Goal: Task Accomplishment & Management: Use online tool/utility

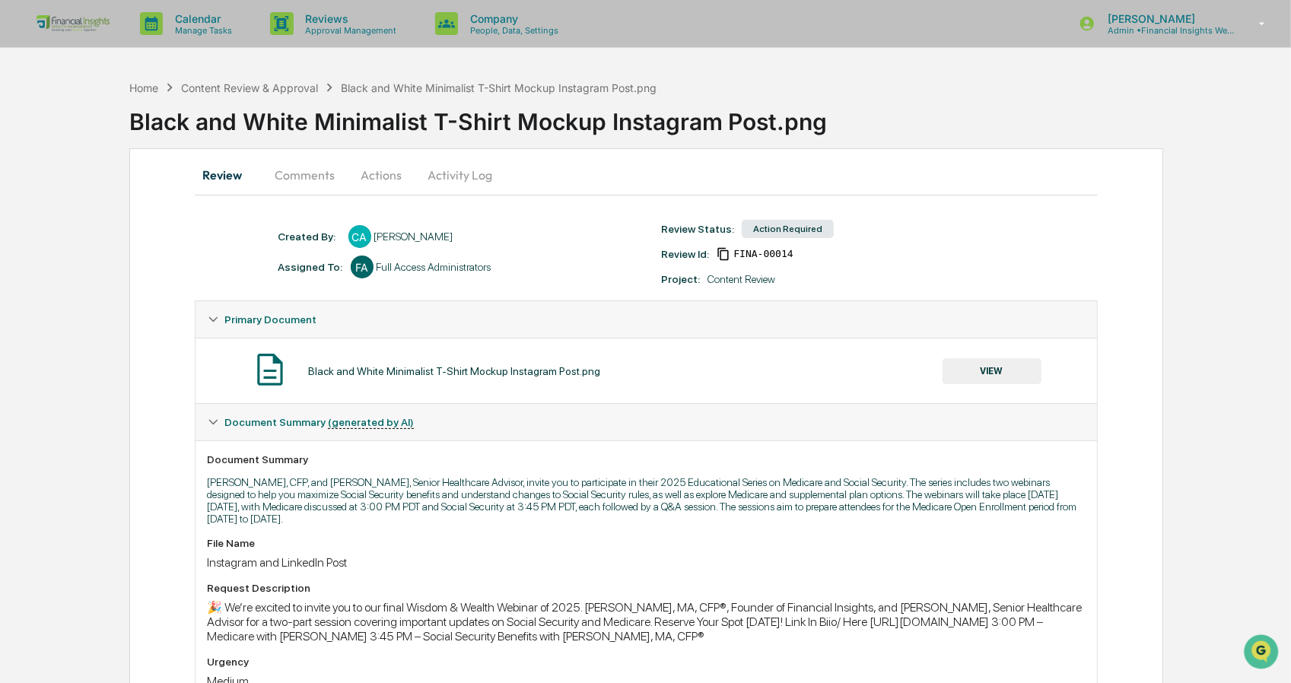
click at [1019, 377] on button "VIEW" at bounding box center [991, 371] width 99 height 26
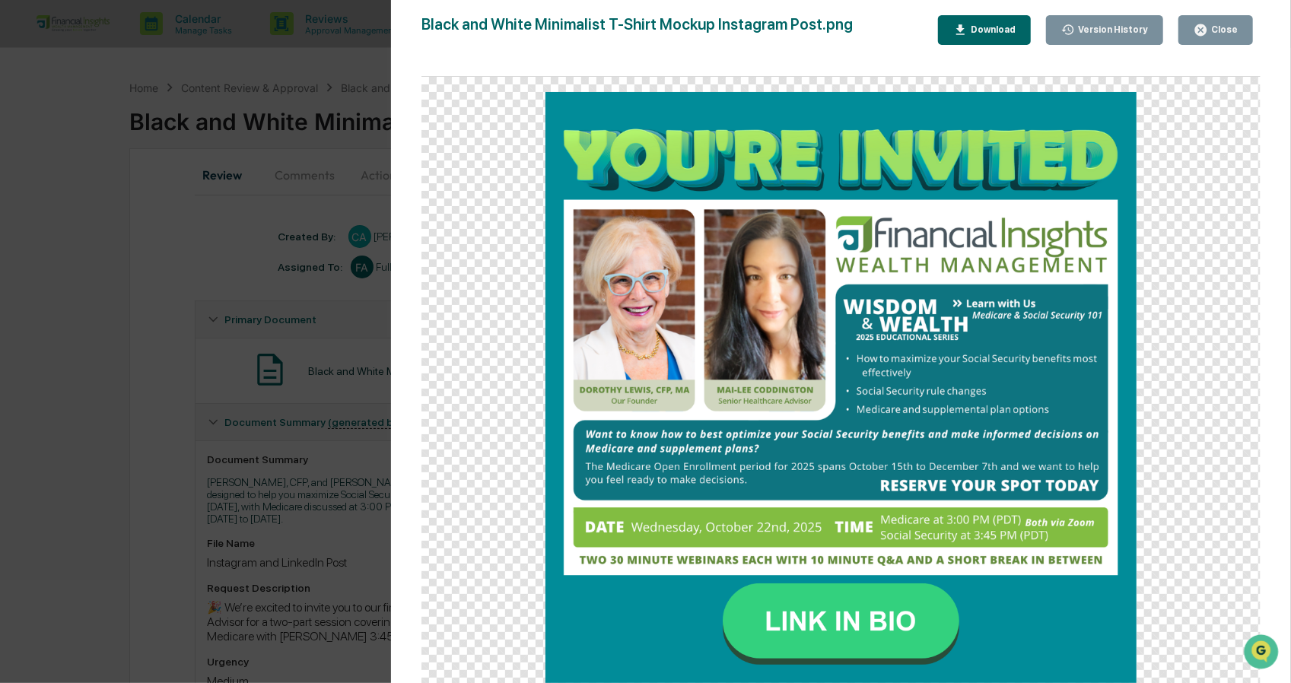
click at [1232, 27] on div "Close" at bounding box center [1223, 29] width 30 height 11
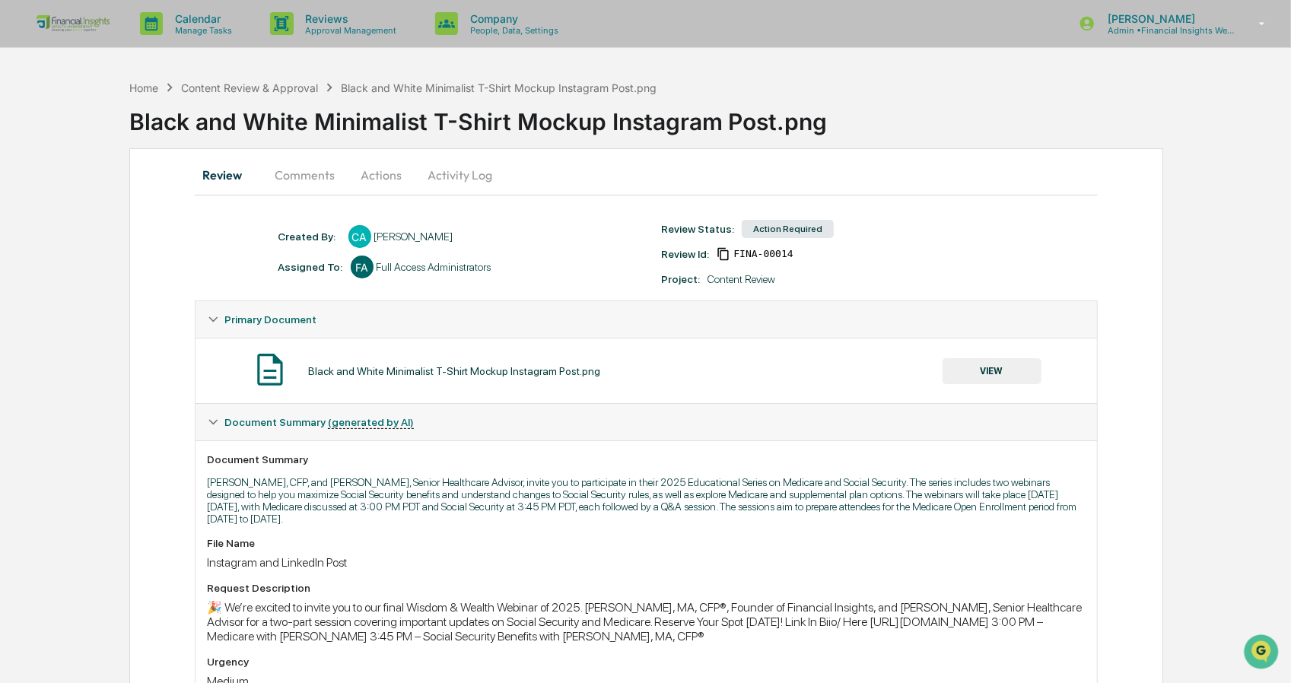
click at [389, 174] on button "Actions" at bounding box center [382, 175] width 68 height 37
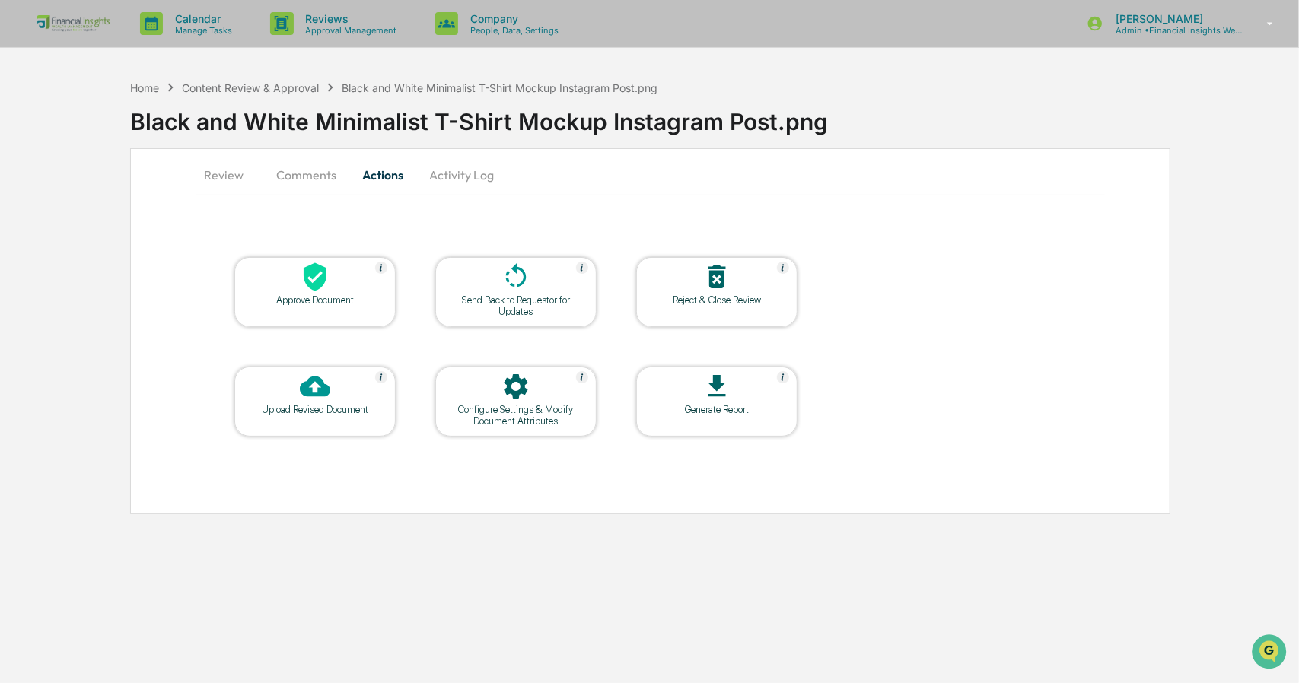
click at [332, 283] on div at bounding box center [315, 278] width 152 height 33
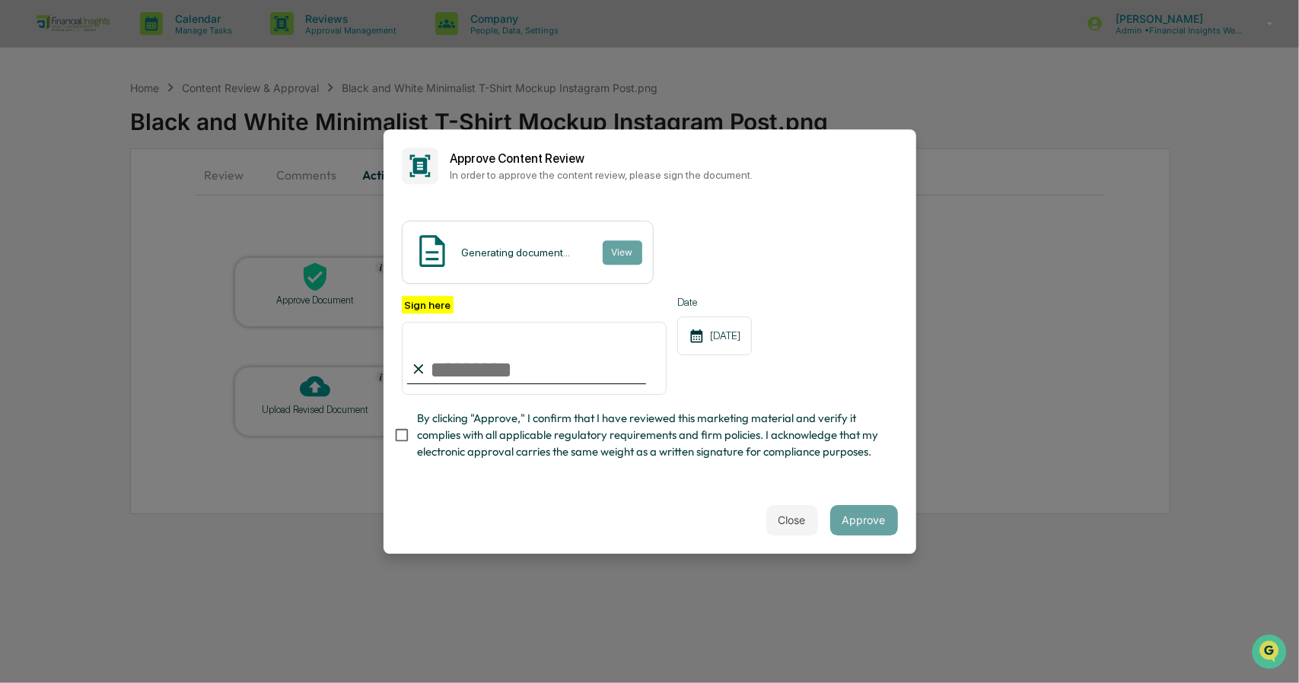
click at [509, 361] on input "Sign here" at bounding box center [534, 358] width 265 height 73
type input "**********"
click at [819, 440] on span "By clicking "Approve," I confirm that I have reviewed this marketing material a…" at bounding box center [651, 435] width 469 height 51
click at [782, 424] on span "By clicking "Approve," I confirm that I have reviewed this marketing material a…" at bounding box center [651, 435] width 469 height 51
drag, startPoint x: 853, startPoint y: 513, endPoint x: 835, endPoint y: 501, distance: 21.8
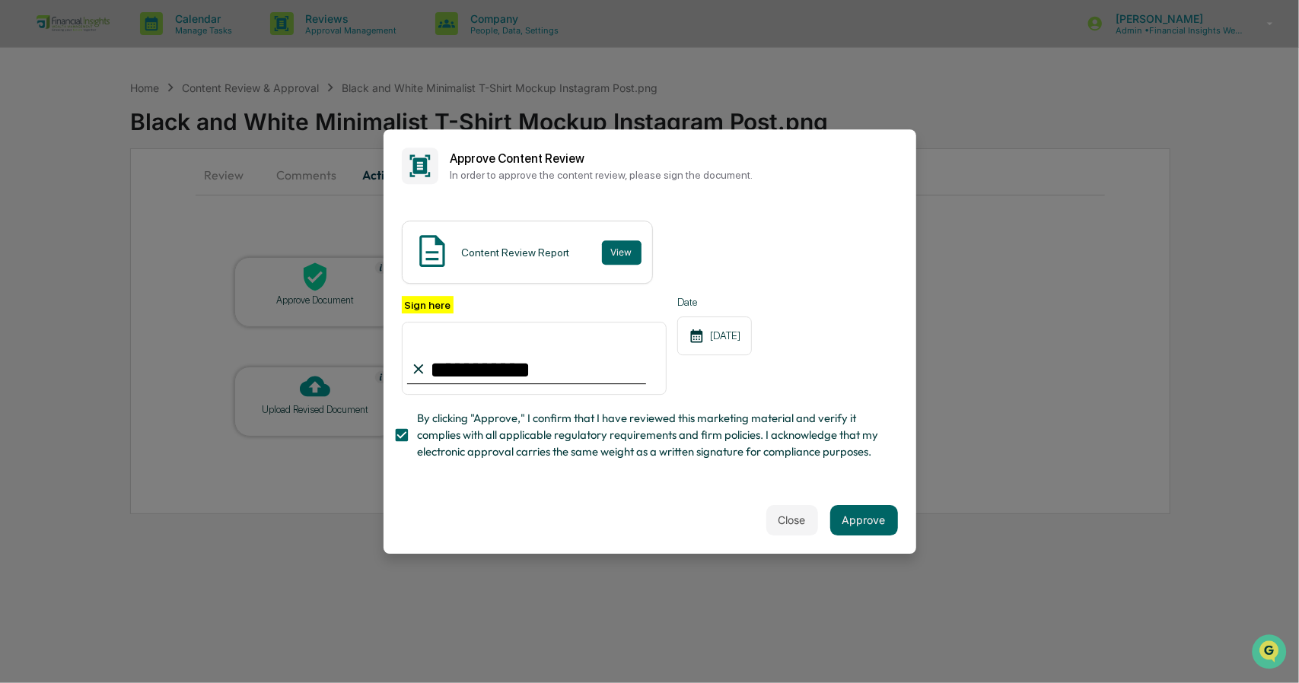
click at [835, 501] on div "Close Approve" at bounding box center [649, 520] width 532 height 67
click at [838, 529] on button "Approve" at bounding box center [864, 520] width 68 height 30
